Goal: Task Accomplishment & Management: Use online tool/utility

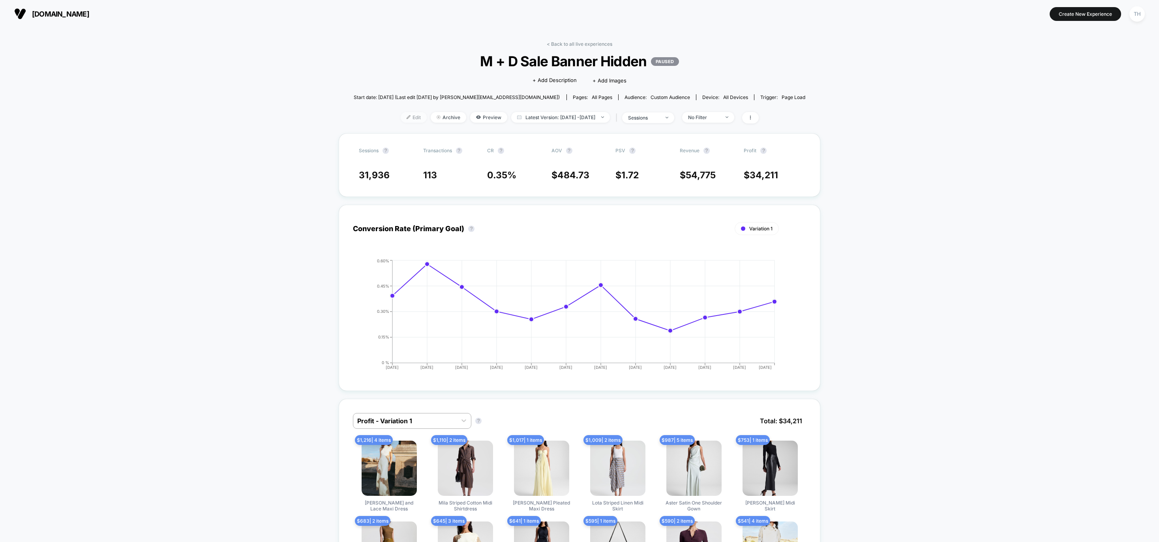
click at [401, 119] on span "Edit" at bounding box center [414, 117] width 26 height 11
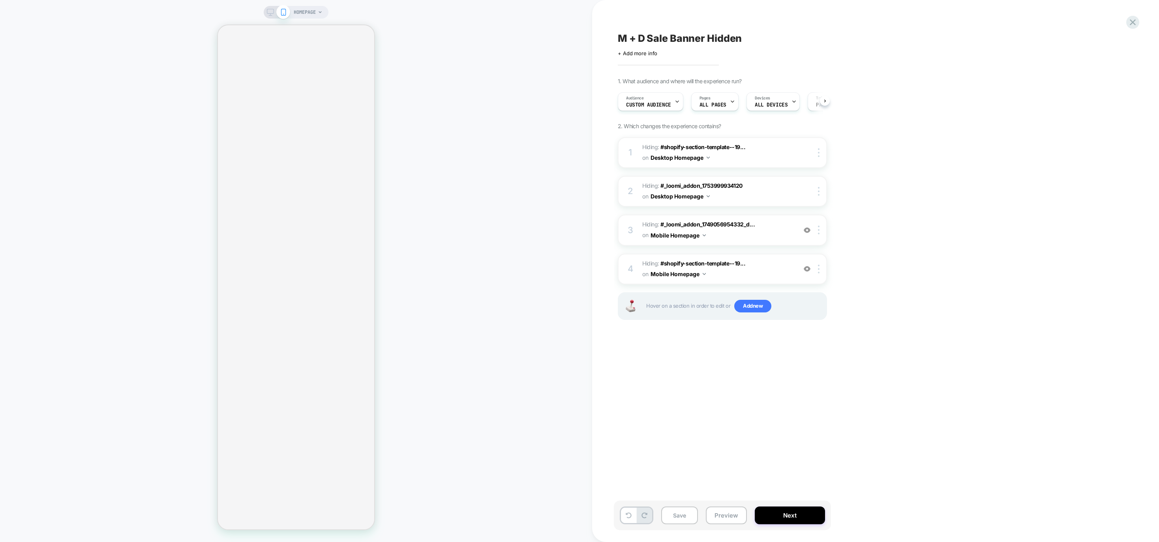
scroll to position [0, 0]
click at [710, 144] on span "#shopify-section-template--19..." at bounding box center [702, 147] width 85 height 7
click at [818, 152] on img at bounding box center [819, 152] width 2 height 9
click at [716, 147] on span "#shopify-section-template--19..." at bounding box center [702, 147] width 85 height 7
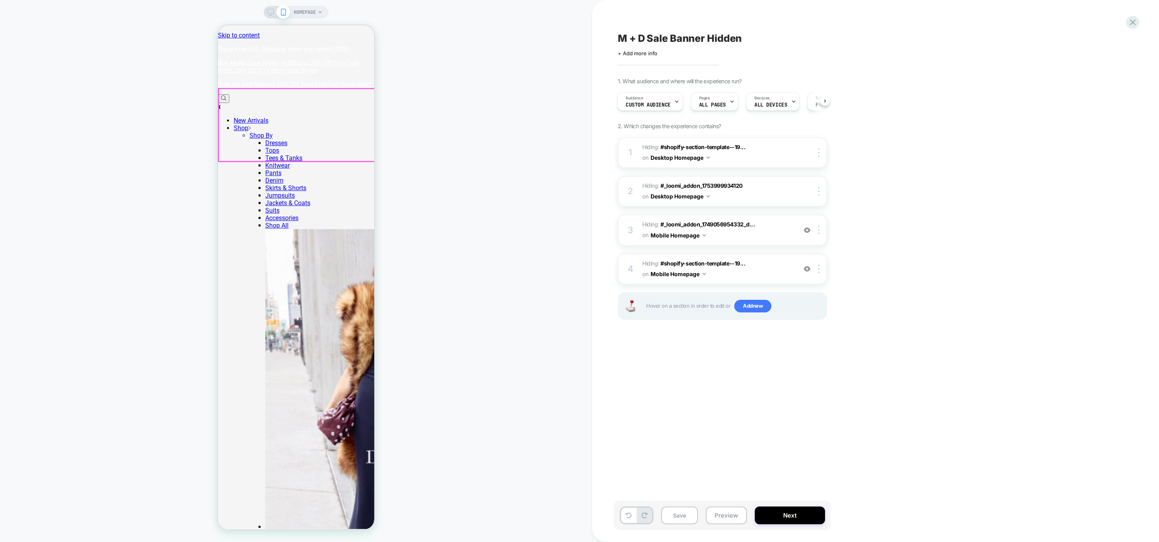
scroll to position [0, 0]
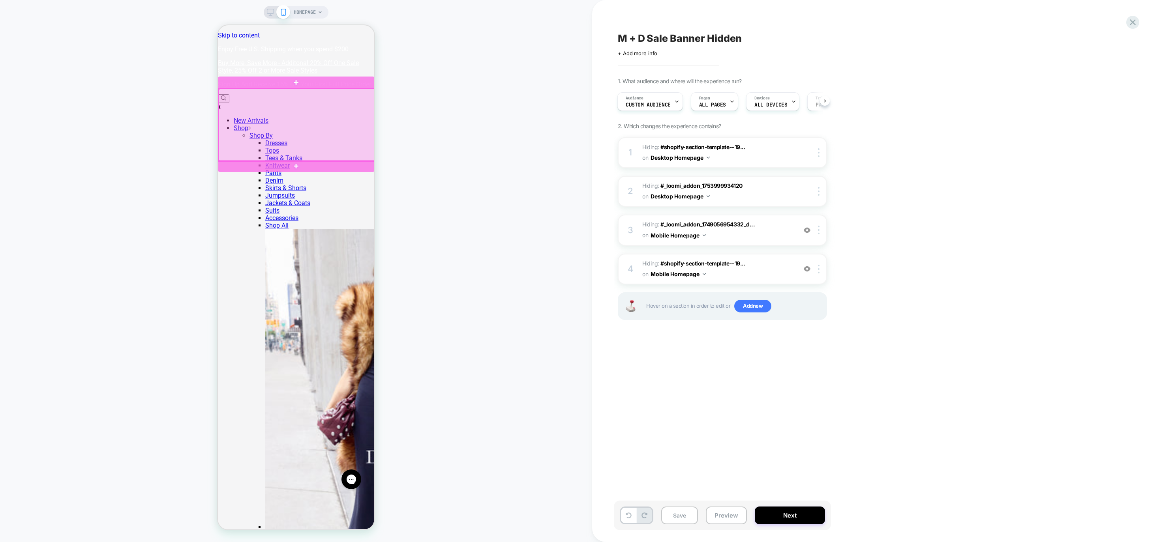
click at [311, 127] on div at bounding box center [297, 125] width 157 height 73
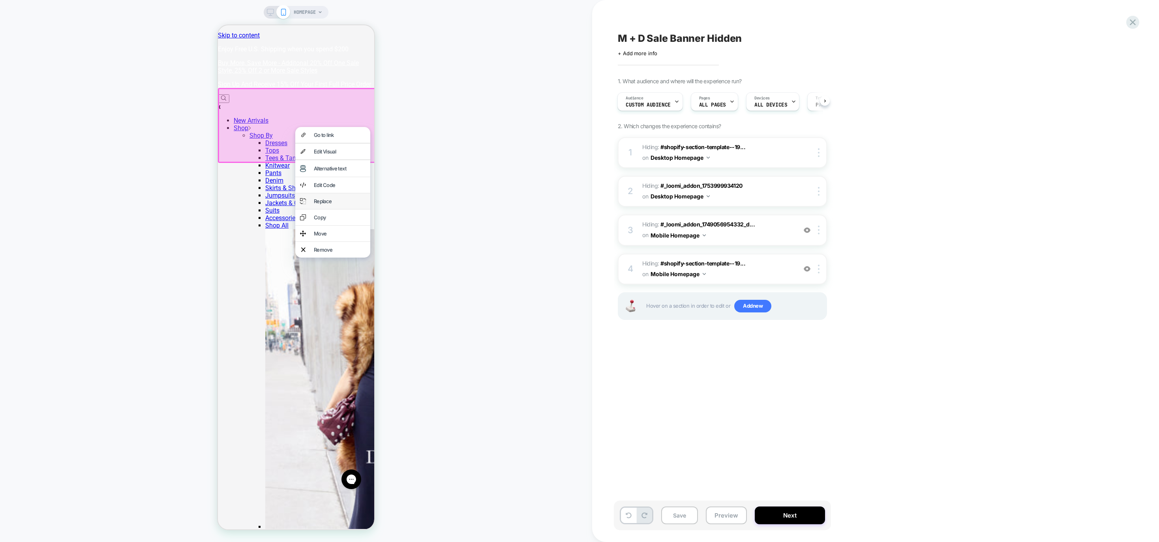
click at [322, 198] on div "Replace" at bounding box center [340, 201] width 52 height 6
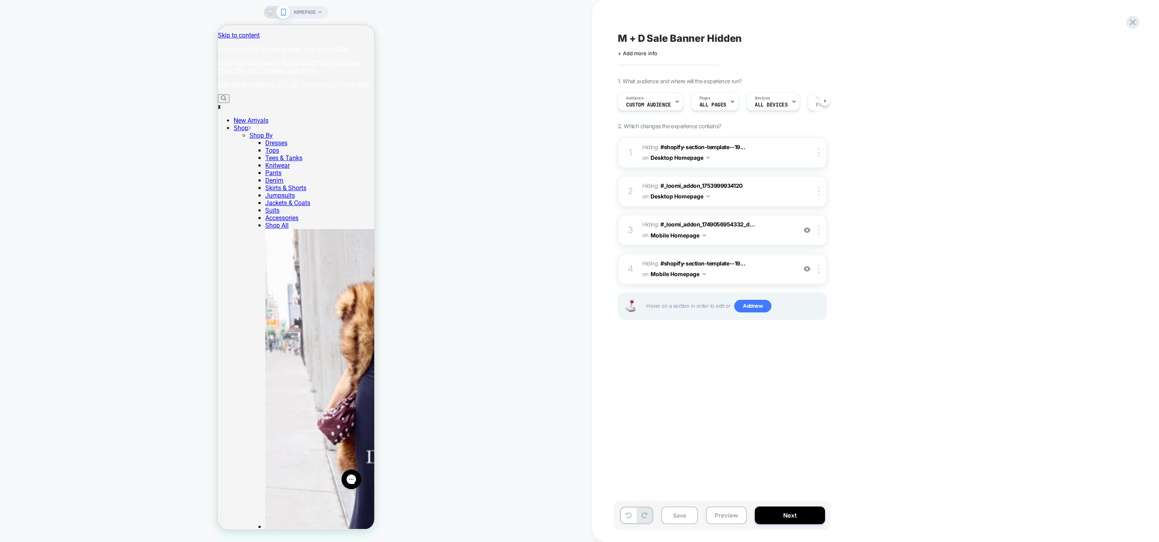
scroll to position [0, 0]
click at [726, 260] on span "#shopify-section-template--19..." at bounding box center [702, 263] width 85 height 7
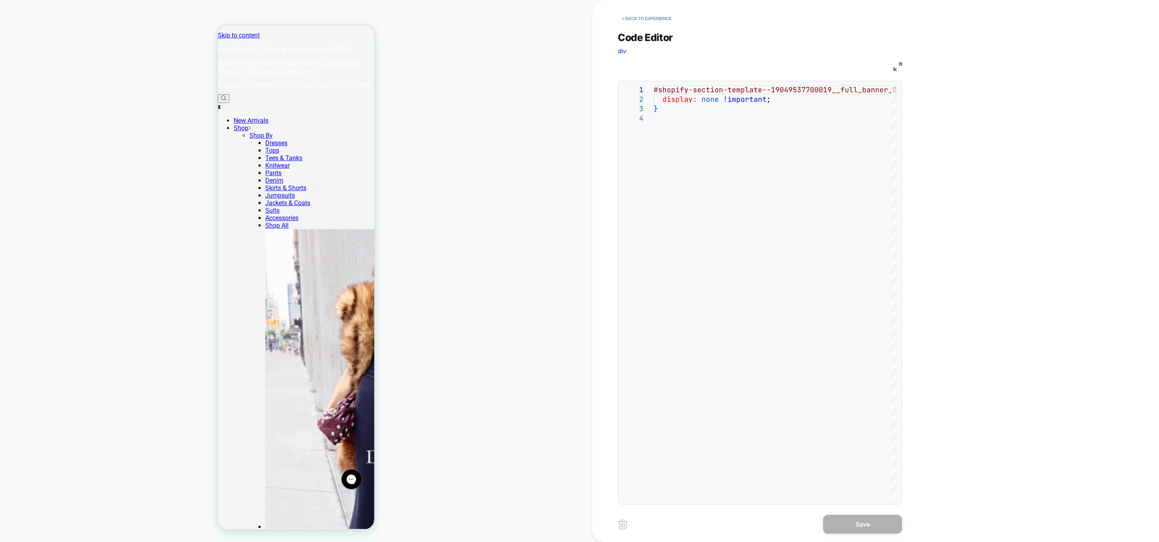
click at [633, 18] on button "< Back to experience" at bounding box center [647, 18] width 58 height 13
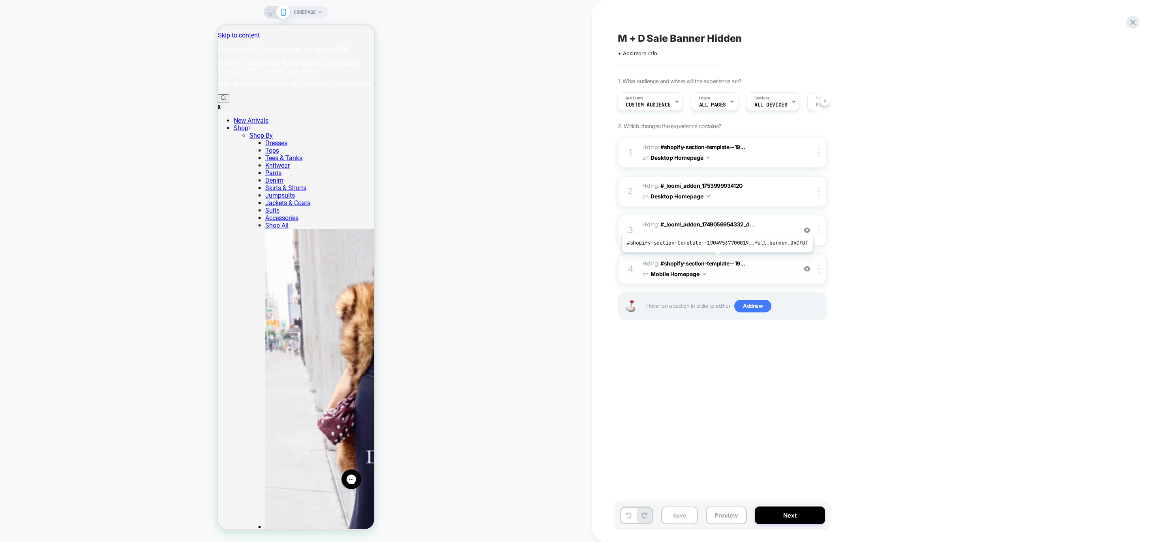
click at [715, 260] on span "#shopify-section-template--19..." at bounding box center [702, 263] width 85 height 7
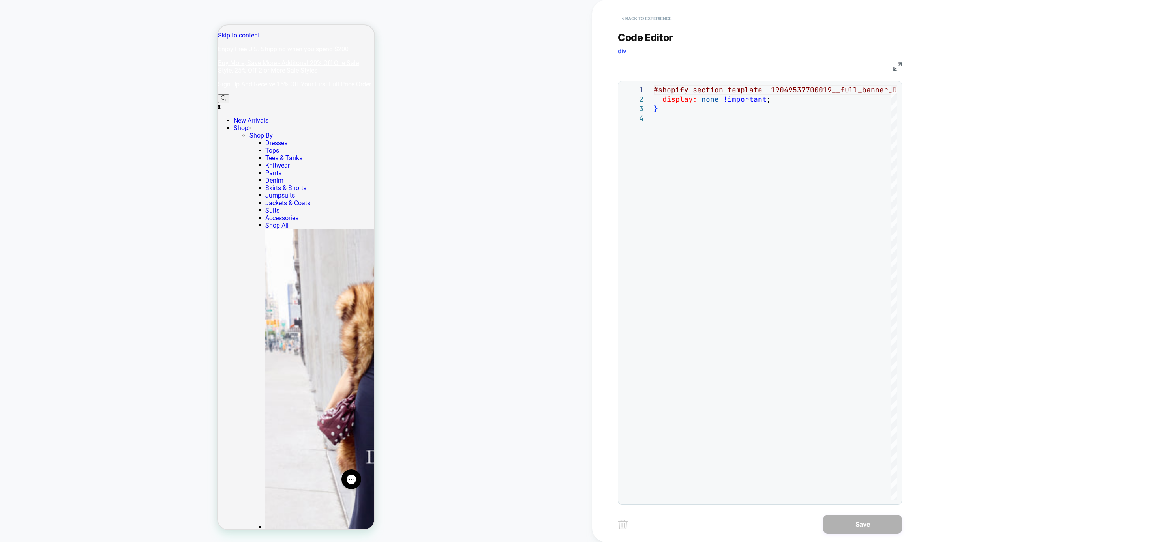
click at [622, 23] on button "< Back to experience" at bounding box center [647, 18] width 58 height 13
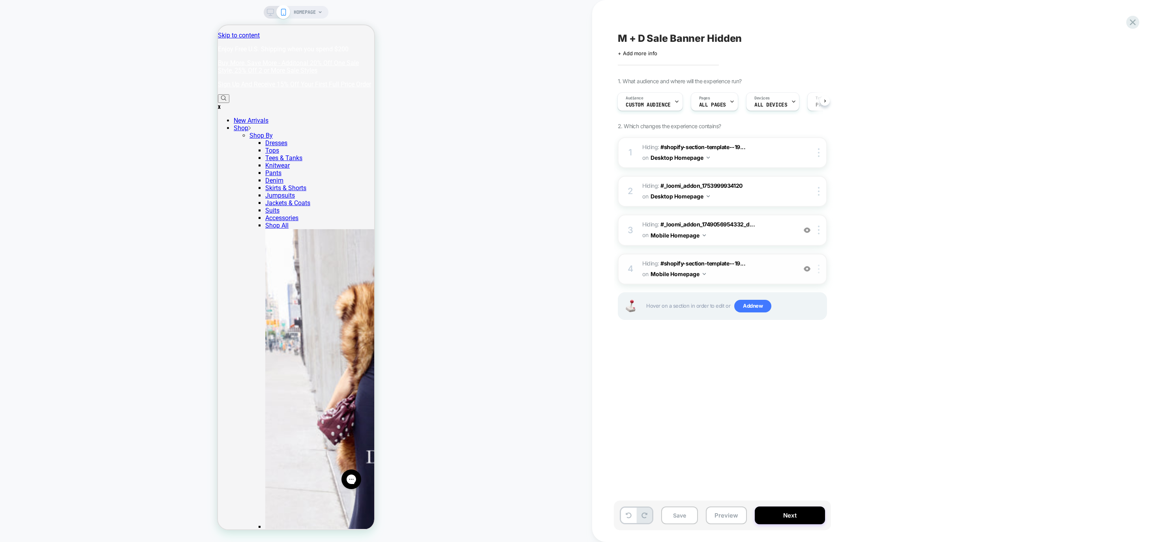
click at [819, 269] on img at bounding box center [819, 269] width 2 height 9
click at [720, 270] on span "Hiding : #shopify-section-template--19... #shopify-section-template--1904953770…" at bounding box center [717, 268] width 150 height 21
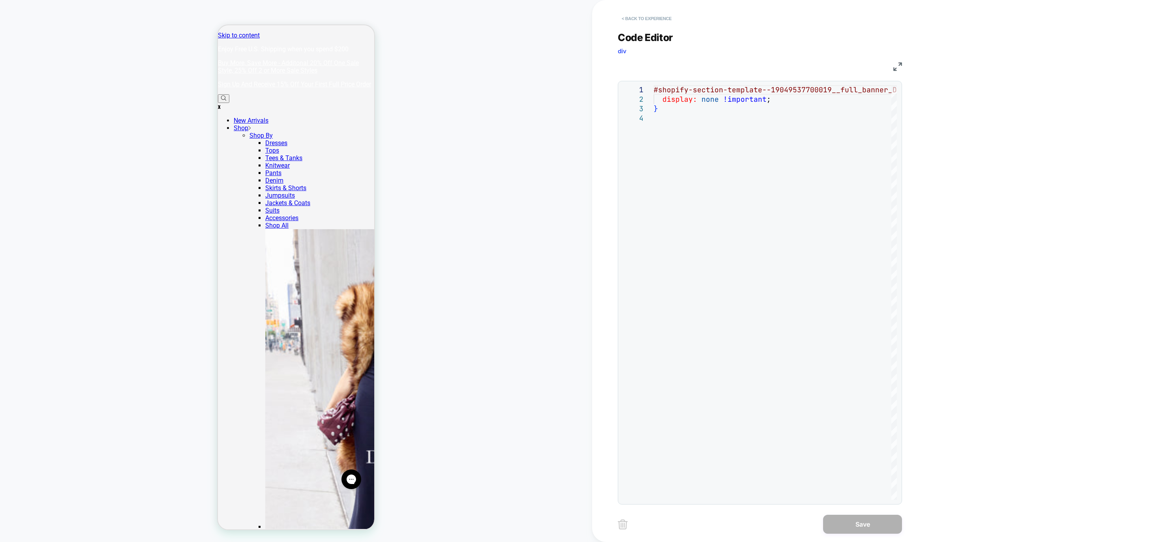
click at [622, 15] on button "< Back to experience" at bounding box center [647, 18] width 58 height 13
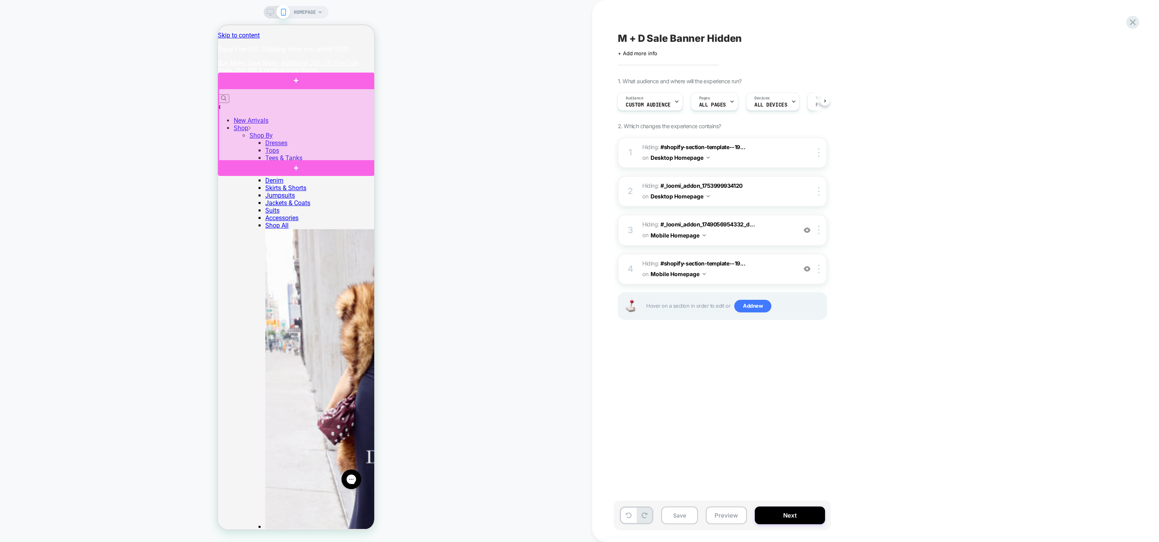
drag, startPoint x: 319, startPoint y: 122, endPoint x: 302, endPoint y: 119, distance: 16.8
click at [302, 119] on div at bounding box center [297, 125] width 157 height 73
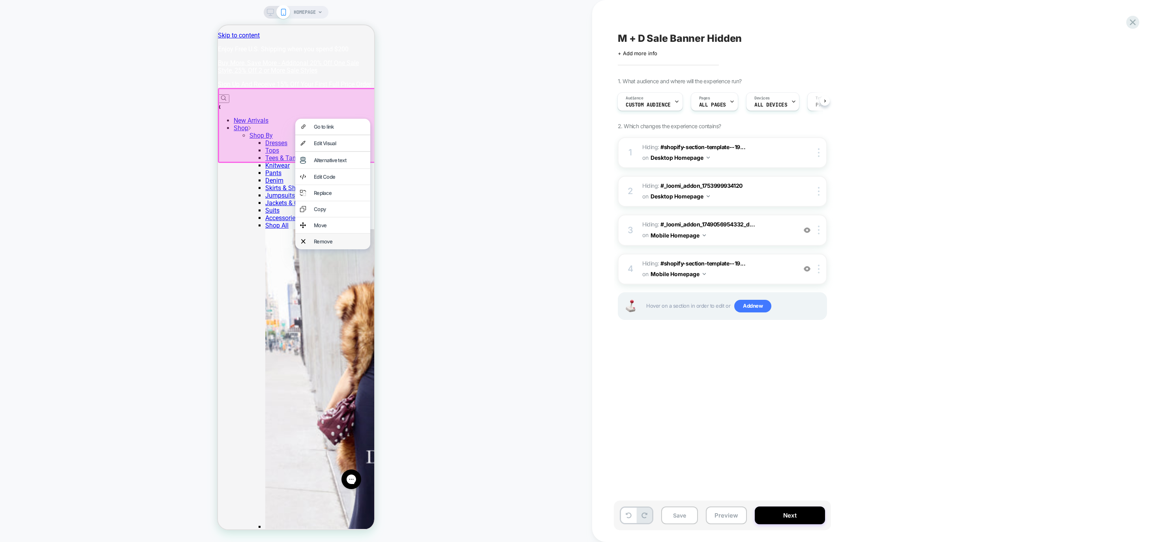
click at [340, 243] on div "Remove" at bounding box center [332, 242] width 75 height 16
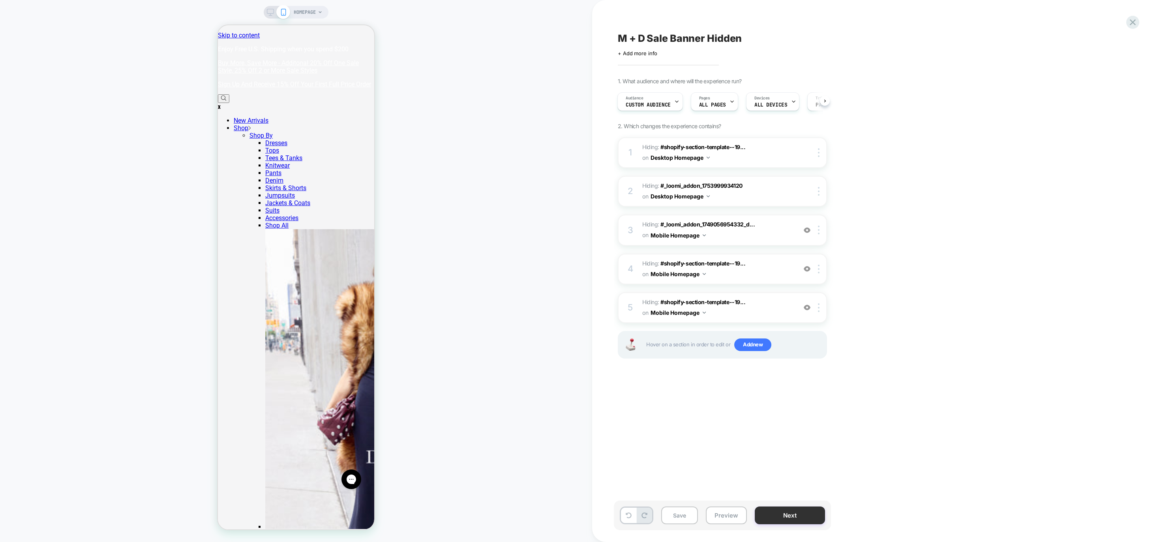
click at [786, 513] on button "Next" at bounding box center [790, 516] width 70 height 18
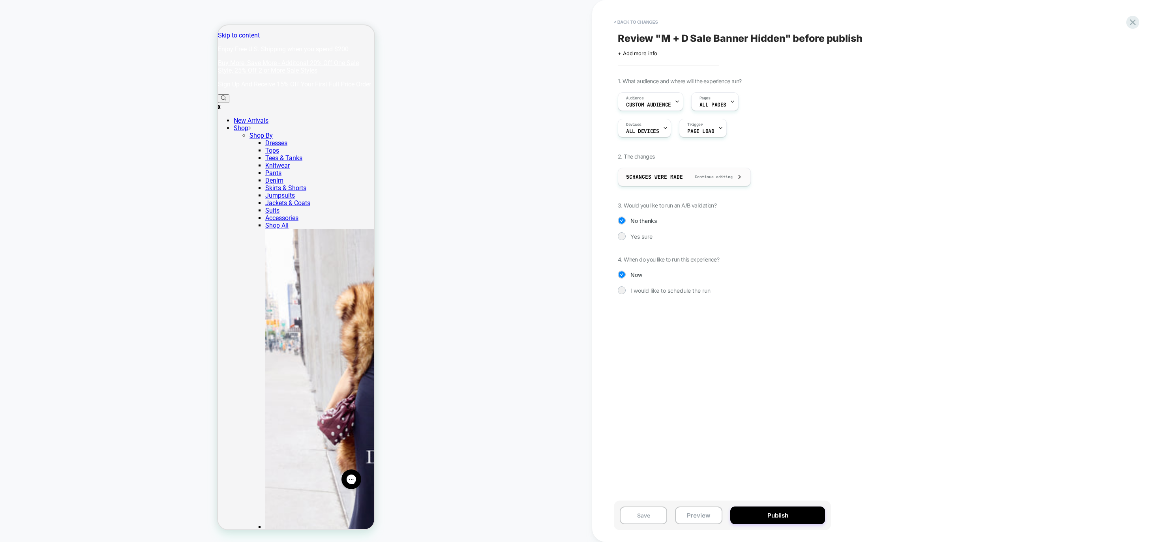
click at [734, 183] on div "5 Changes were made Continue editing" at bounding box center [684, 177] width 116 height 18
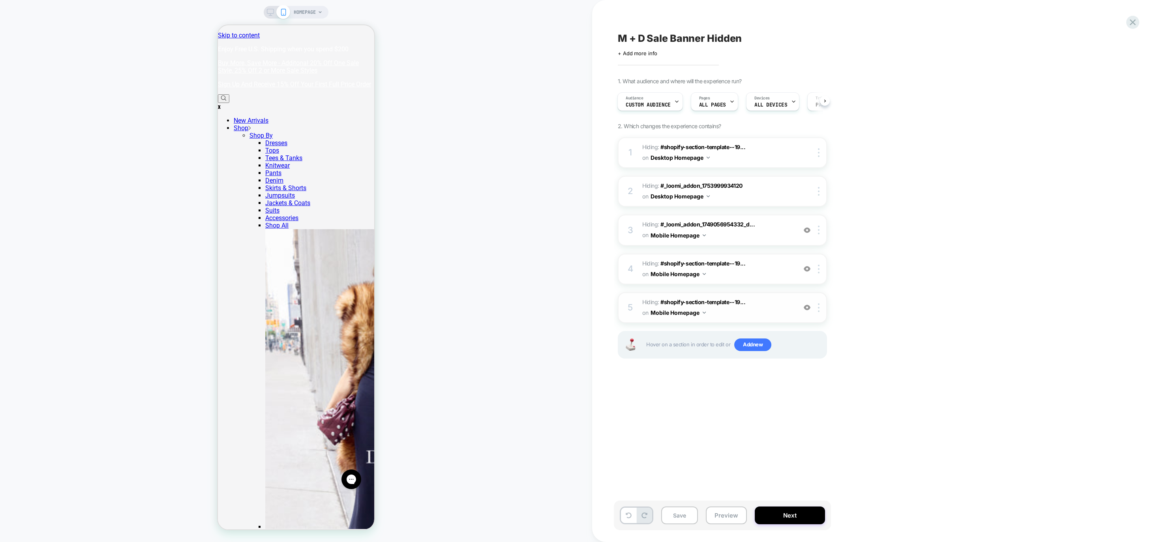
click at [816, 309] on div "5 Hiding : #shopify-section-template--19... #shopify-section-template--19102677…" at bounding box center [722, 307] width 209 height 31
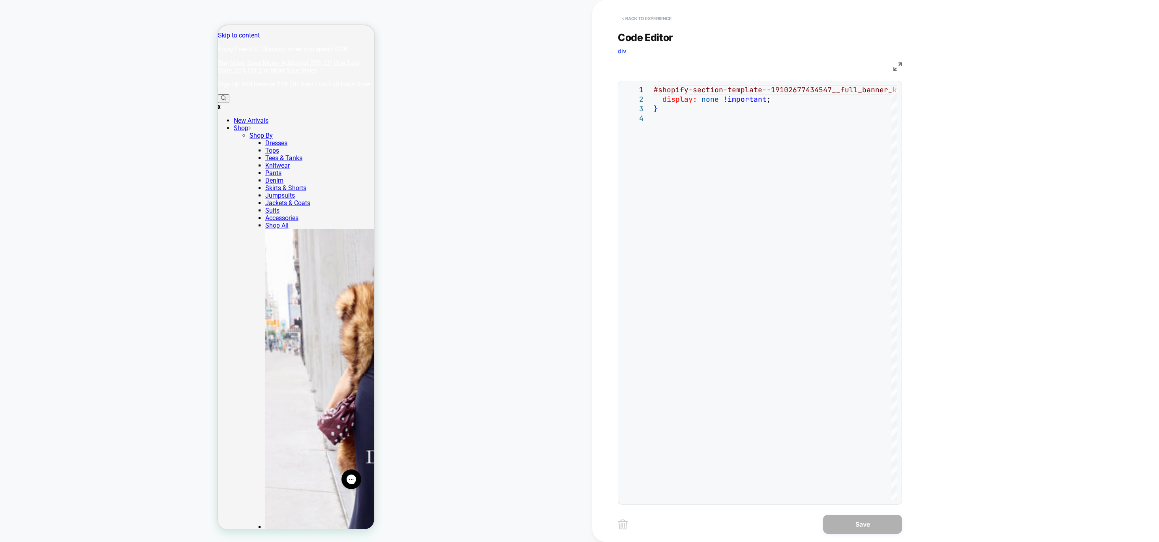
click at [630, 21] on button "< Back to experience" at bounding box center [647, 18] width 58 height 13
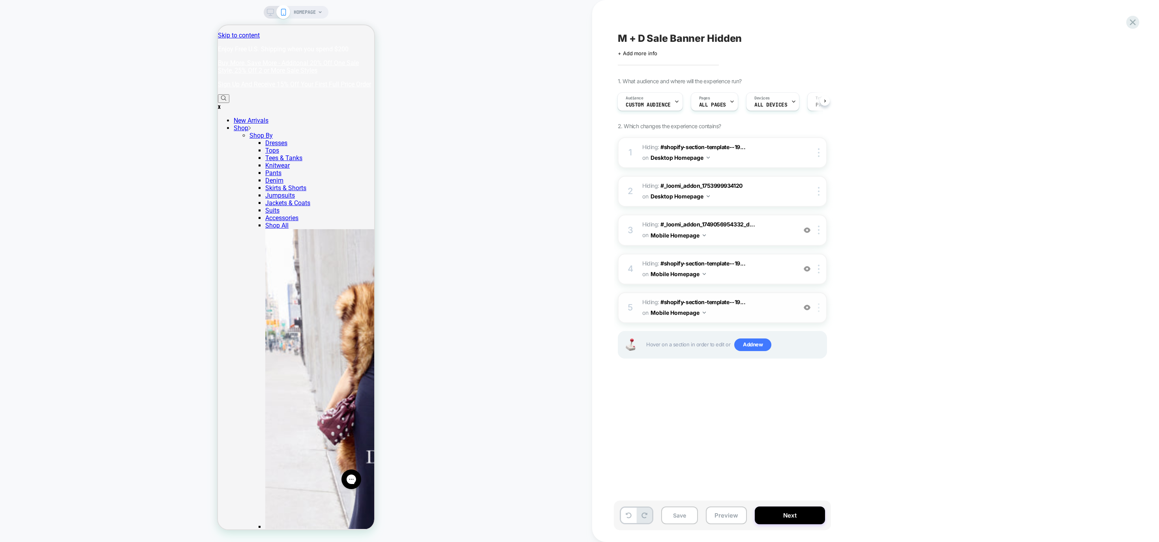
click at [818, 307] on img at bounding box center [819, 307] width 2 height 9
click at [821, 416] on div "Copy to Desktop" at bounding box center [819, 412] width 70 height 22
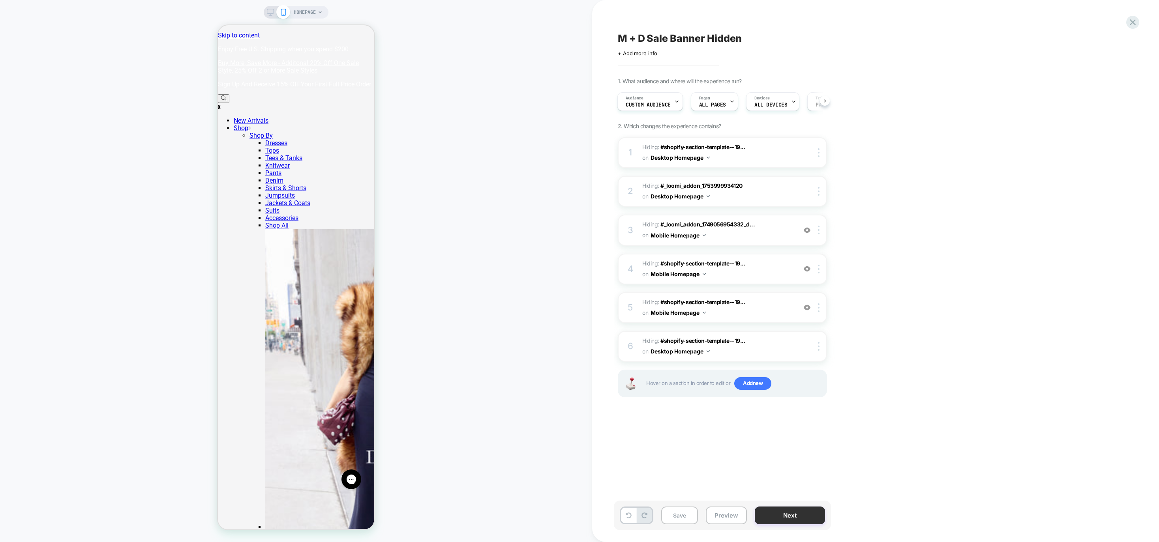
click at [801, 509] on button "Next" at bounding box center [790, 516] width 70 height 18
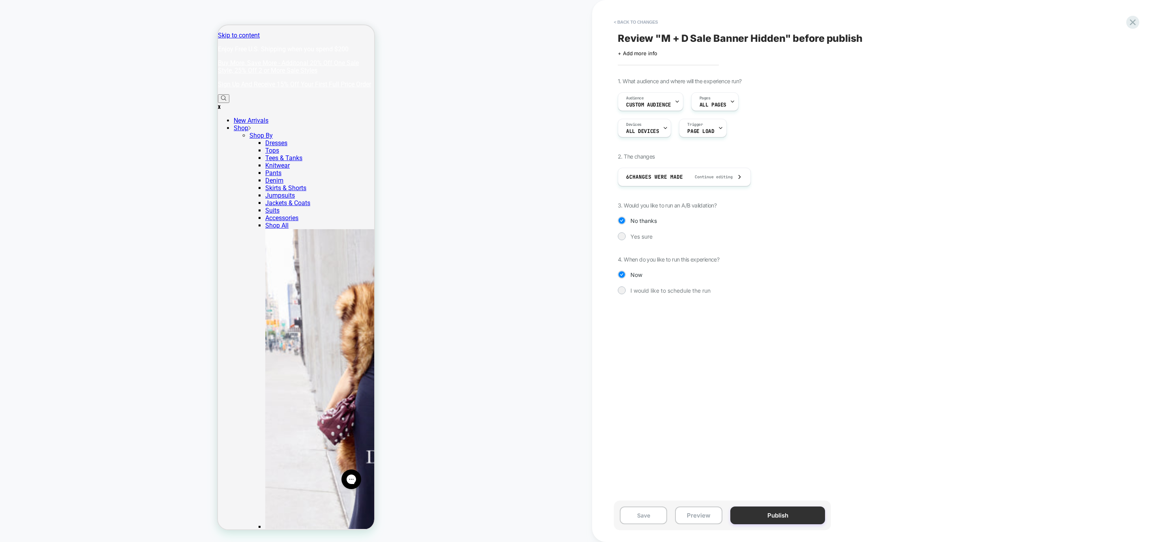
click at [800, 510] on button "Publish" at bounding box center [777, 516] width 95 height 18
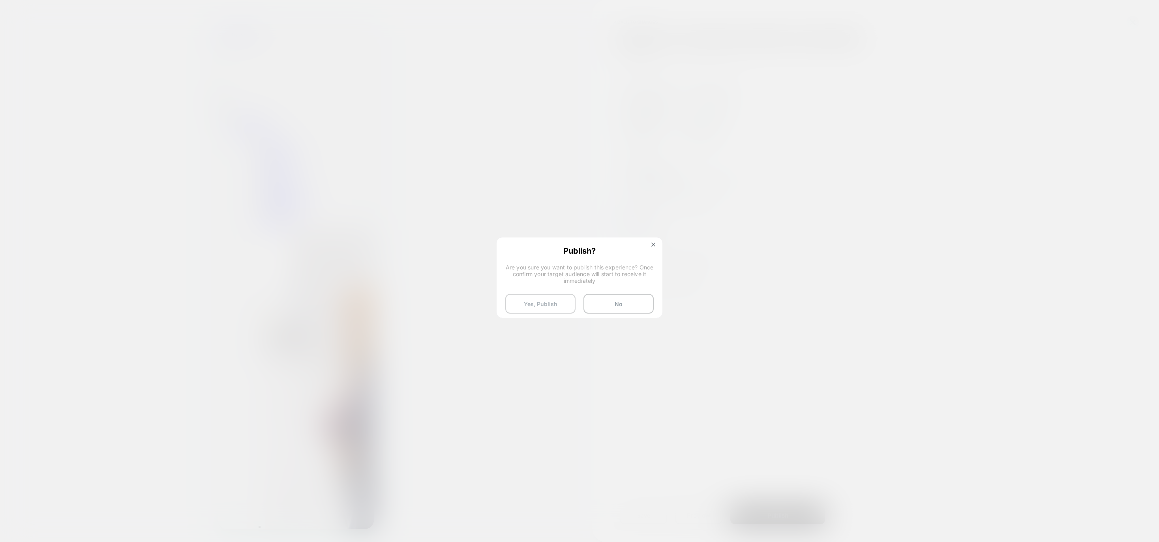
click at [542, 299] on button "Yes, Publish" at bounding box center [540, 304] width 70 height 20
